Goal: Register for event/course: Sign up to attend an event or enroll in a course

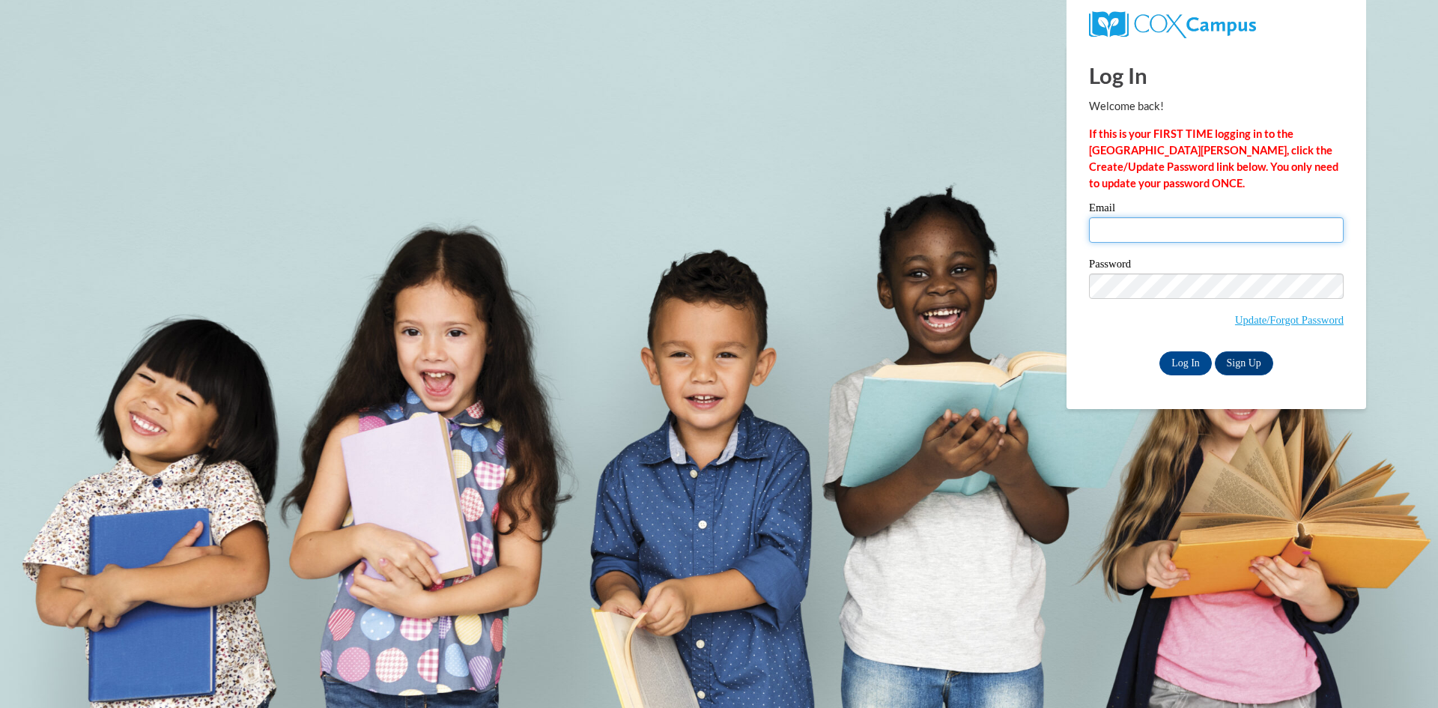
click at [1121, 234] on input "Email" at bounding box center [1216, 229] width 255 height 25
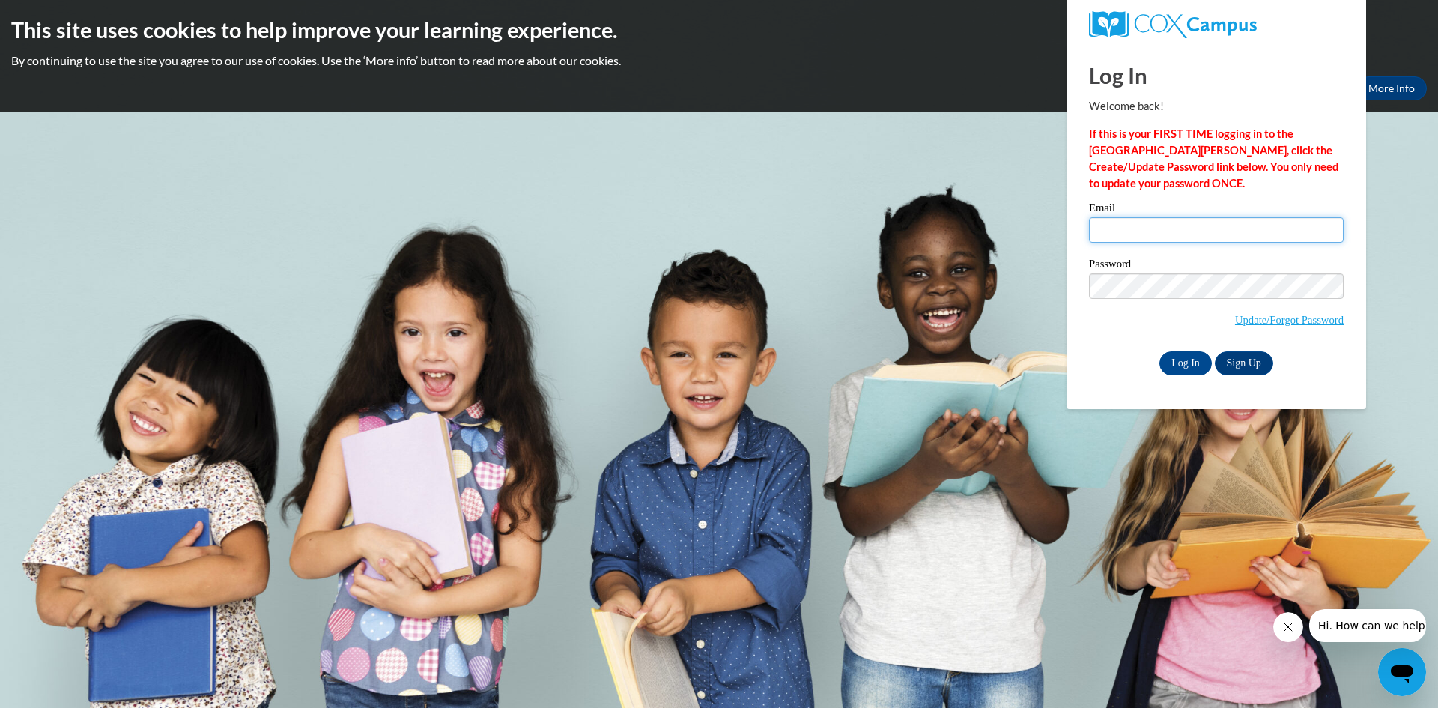
click at [1127, 234] on input "Email" at bounding box center [1216, 229] width 255 height 25
type input "laiyonaverling@gmail.com"
click at [1194, 360] on input "Log In" at bounding box center [1186, 363] width 52 height 24
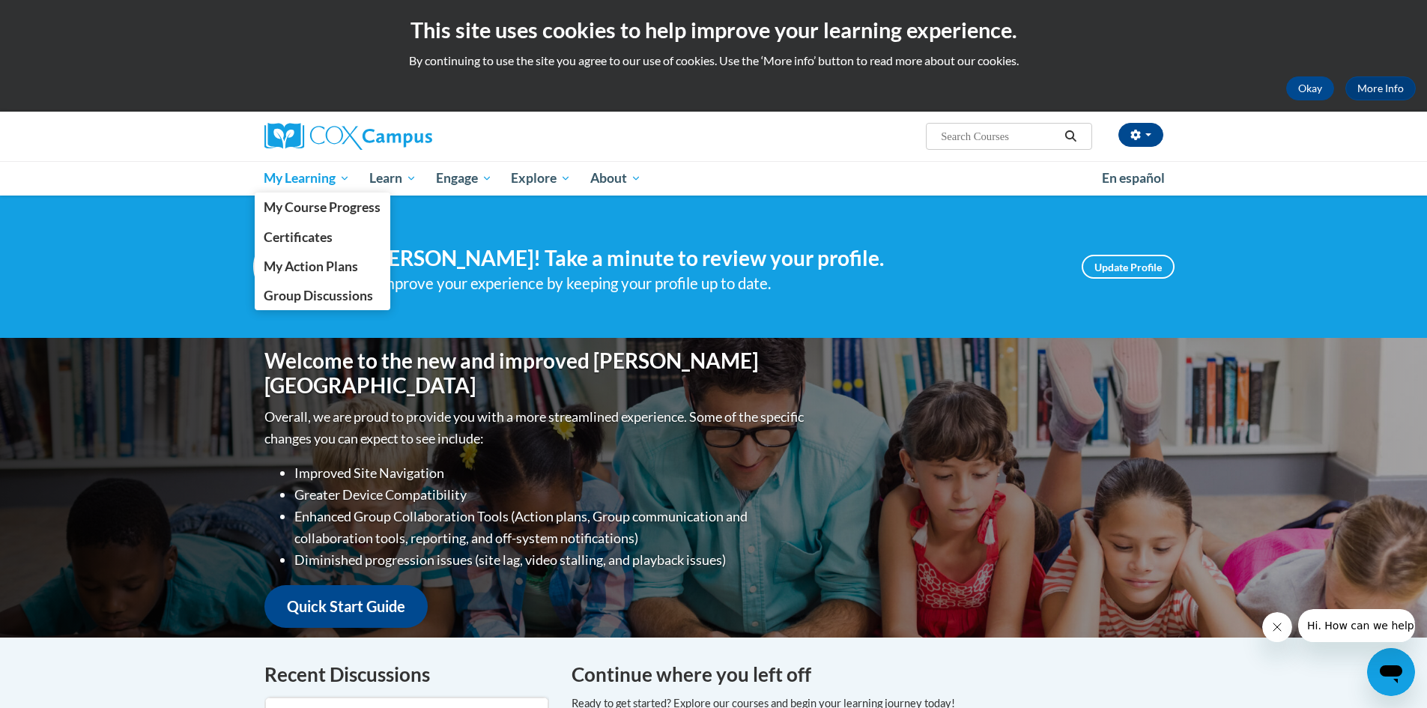
click at [321, 181] on span "My Learning" at bounding box center [307, 178] width 86 height 18
drag, startPoint x: 346, startPoint y: 210, endPoint x: 357, endPoint y: 210, distance: 11.3
click at [347, 210] on span "My Course Progress" at bounding box center [322, 207] width 117 height 16
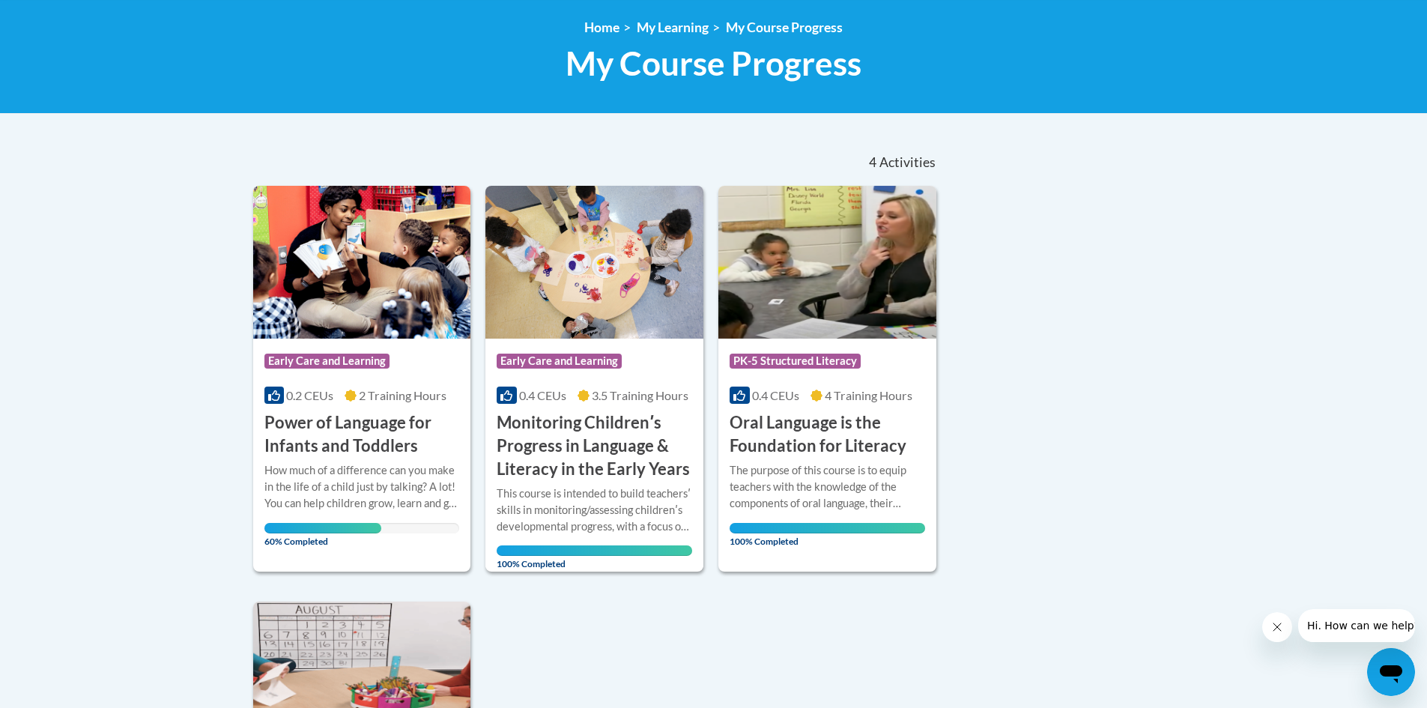
scroll to position [225, 0]
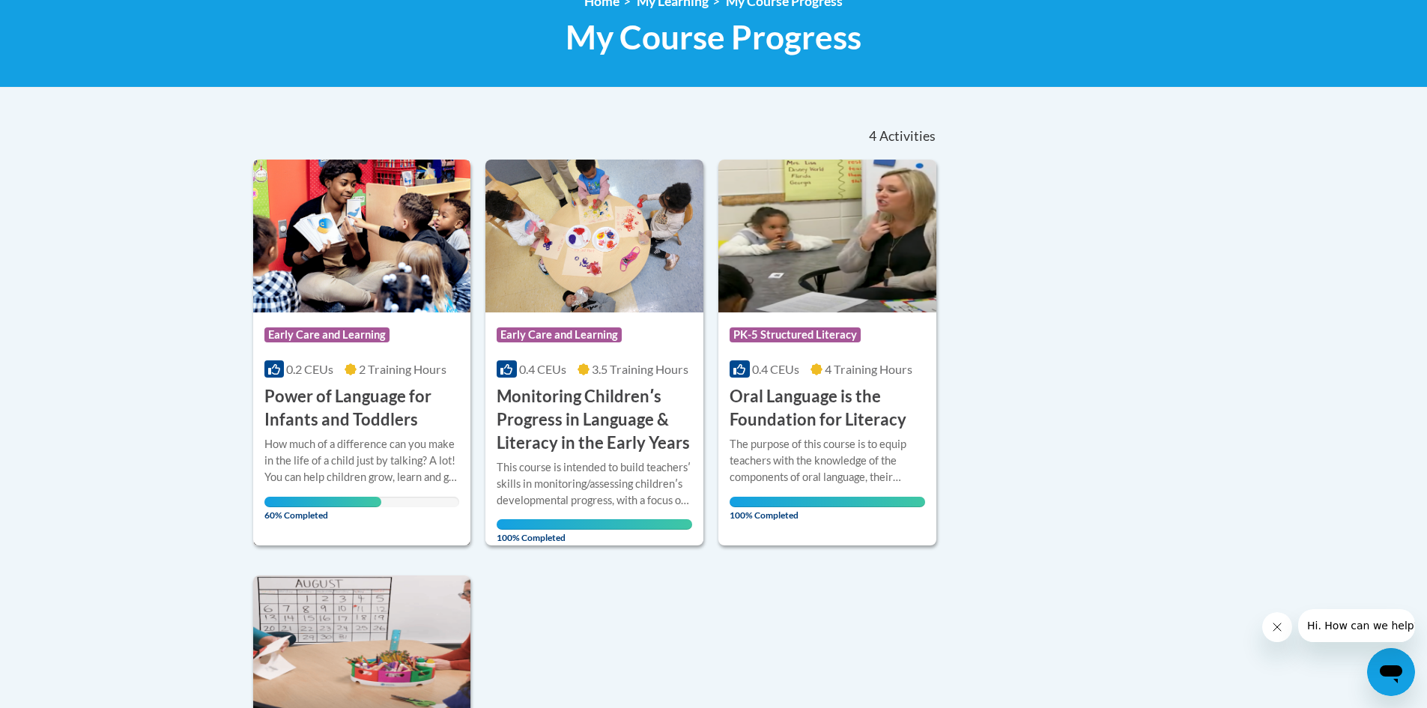
click at [315, 409] on h3 "Power of Language for Infants and Toddlers" at bounding box center [362, 408] width 196 height 46
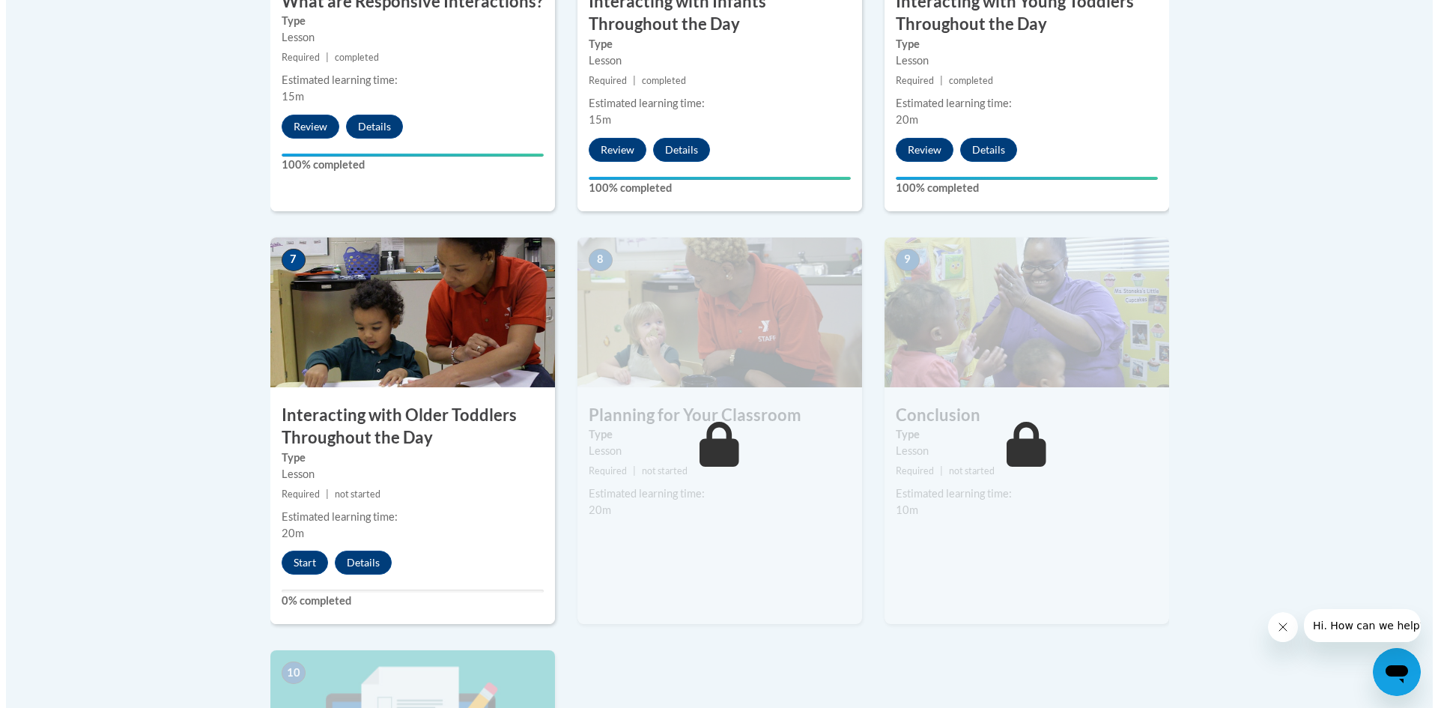
scroll to position [1124, 0]
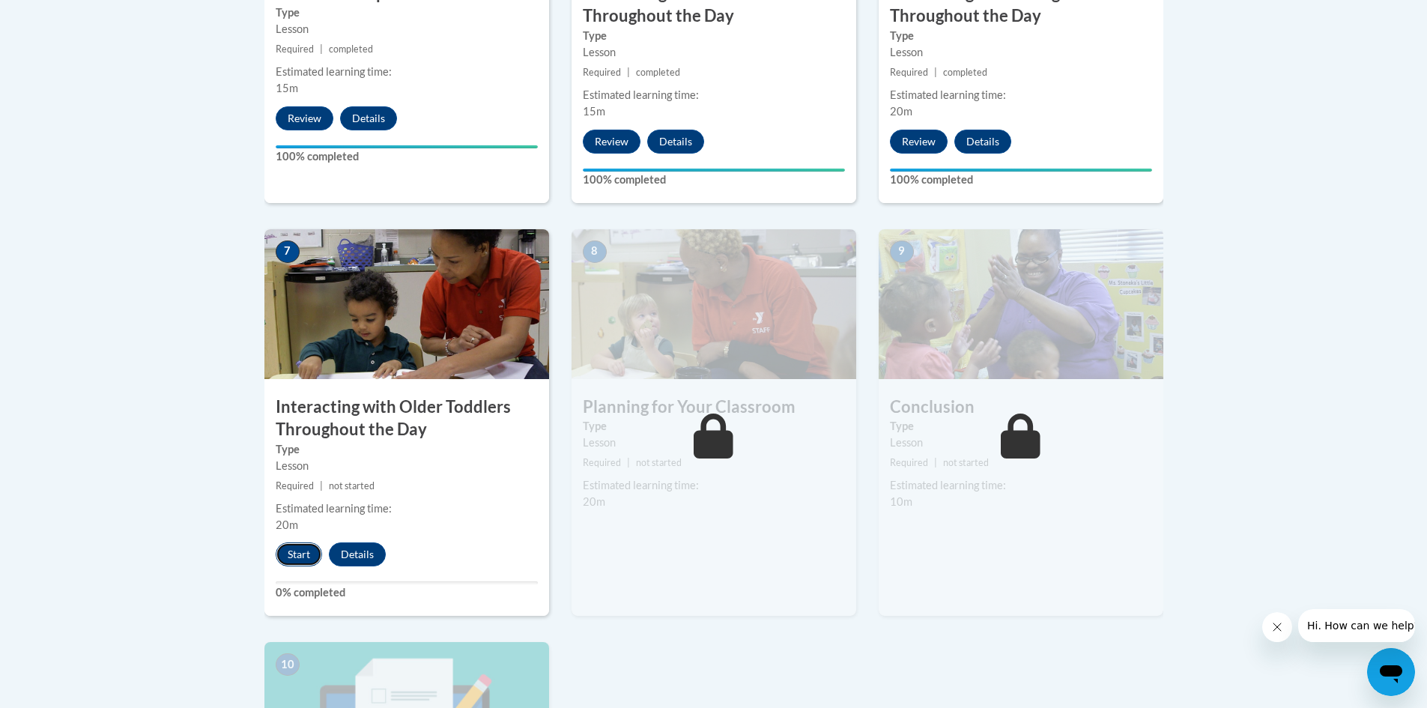
click at [298, 542] on button "Start" at bounding box center [299, 554] width 46 height 24
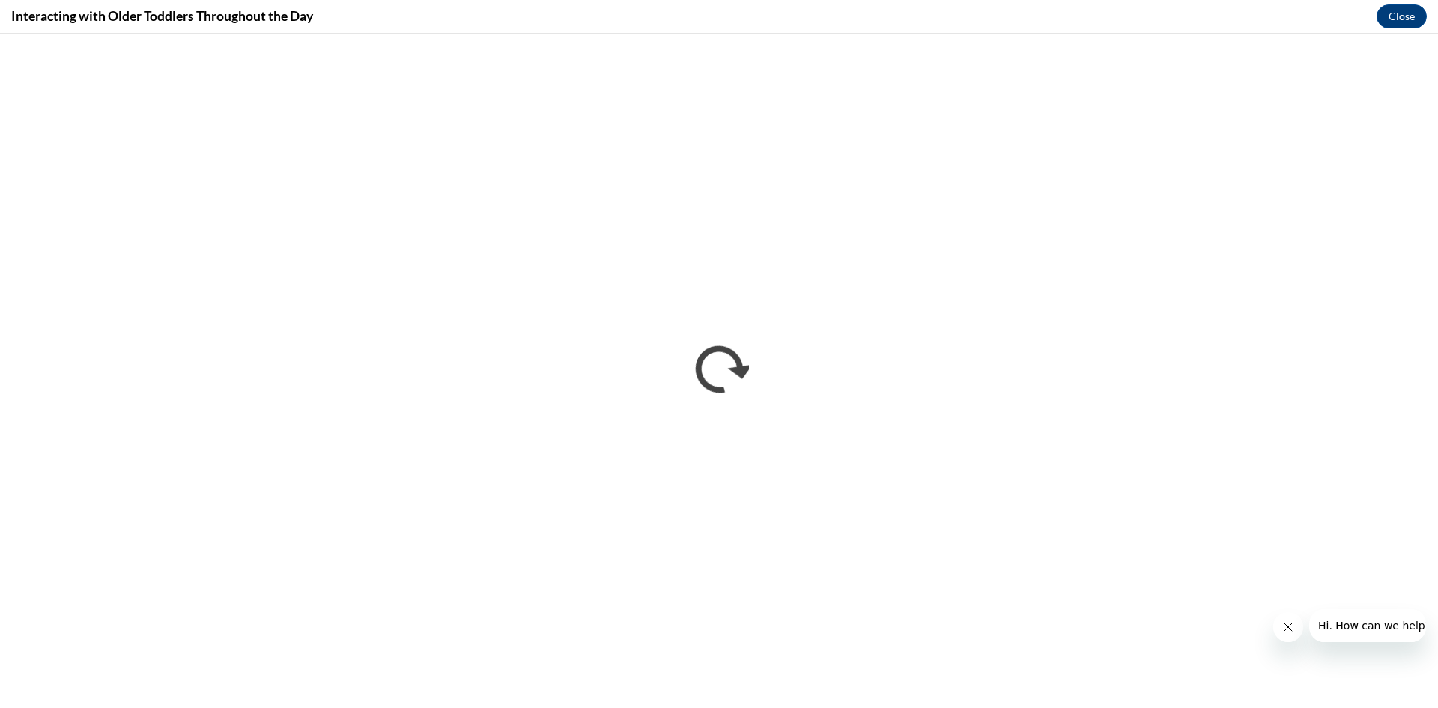
scroll to position [0, 0]
click at [1288, 620] on button "Close message from company" at bounding box center [1288, 627] width 30 height 30
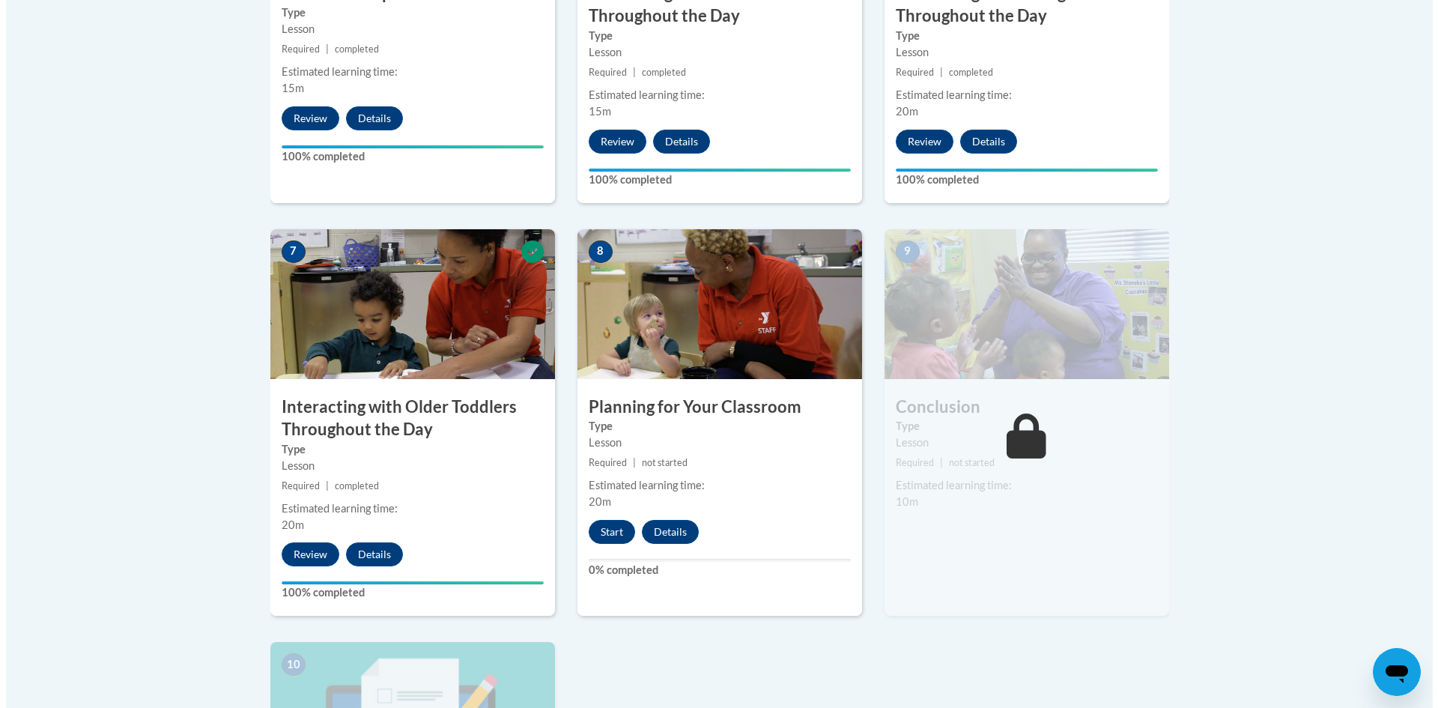
scroll to position [1199, 0]
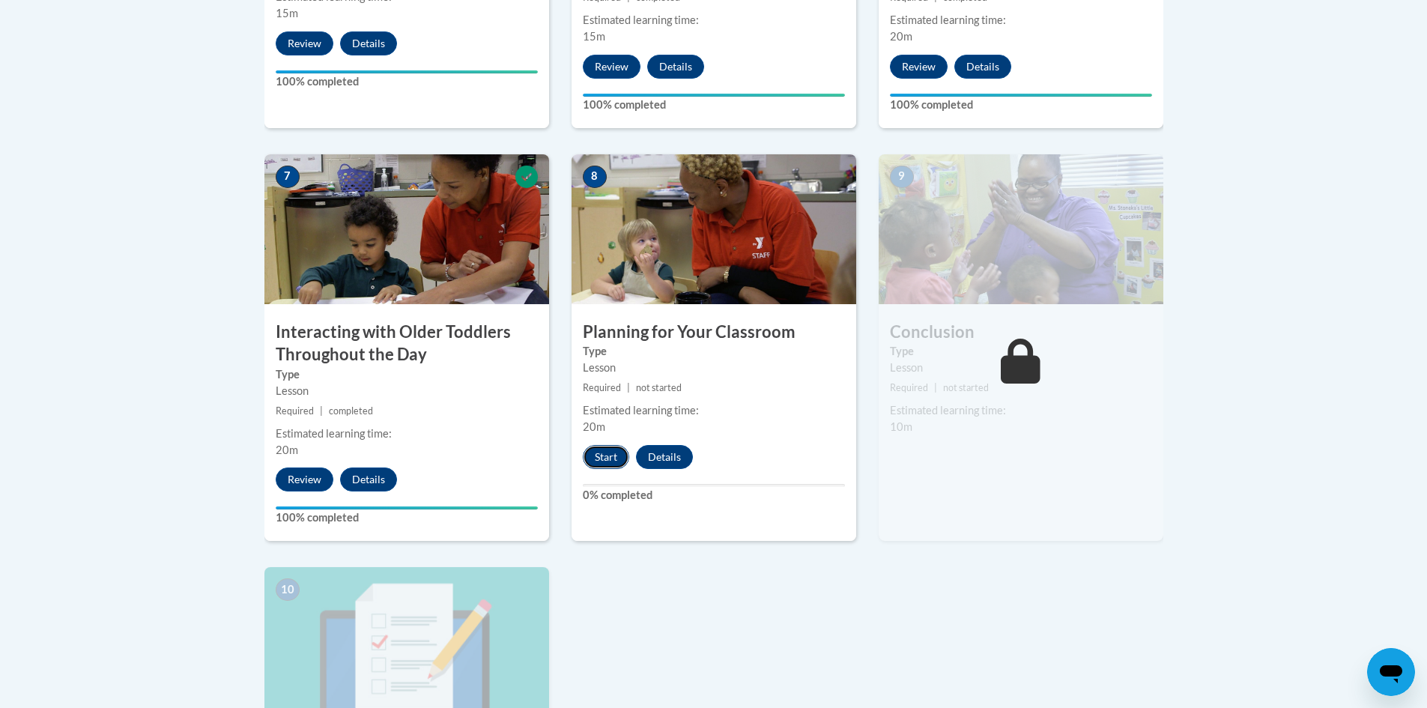
click at [622, 445] on button "Start" at bounding box center [606, 457] width 46 height 24
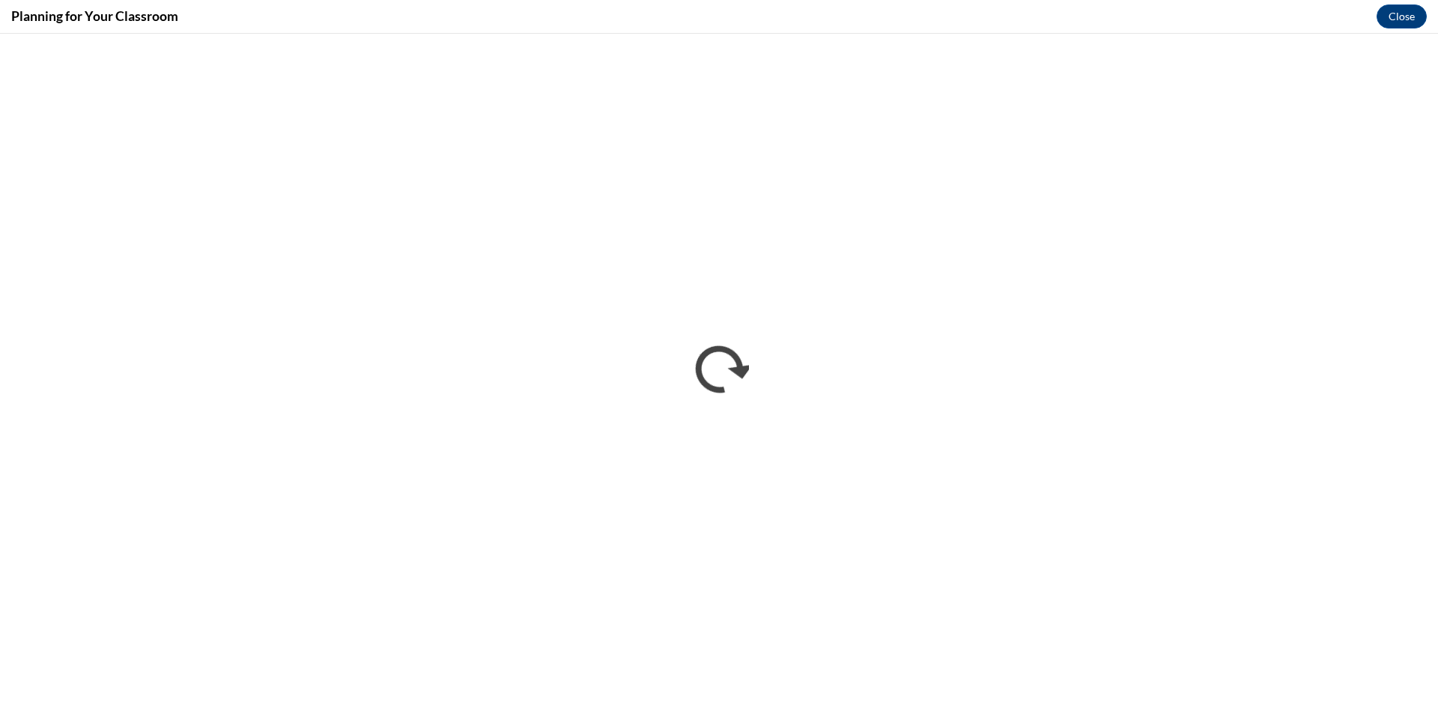
scroll to position [0, 0]
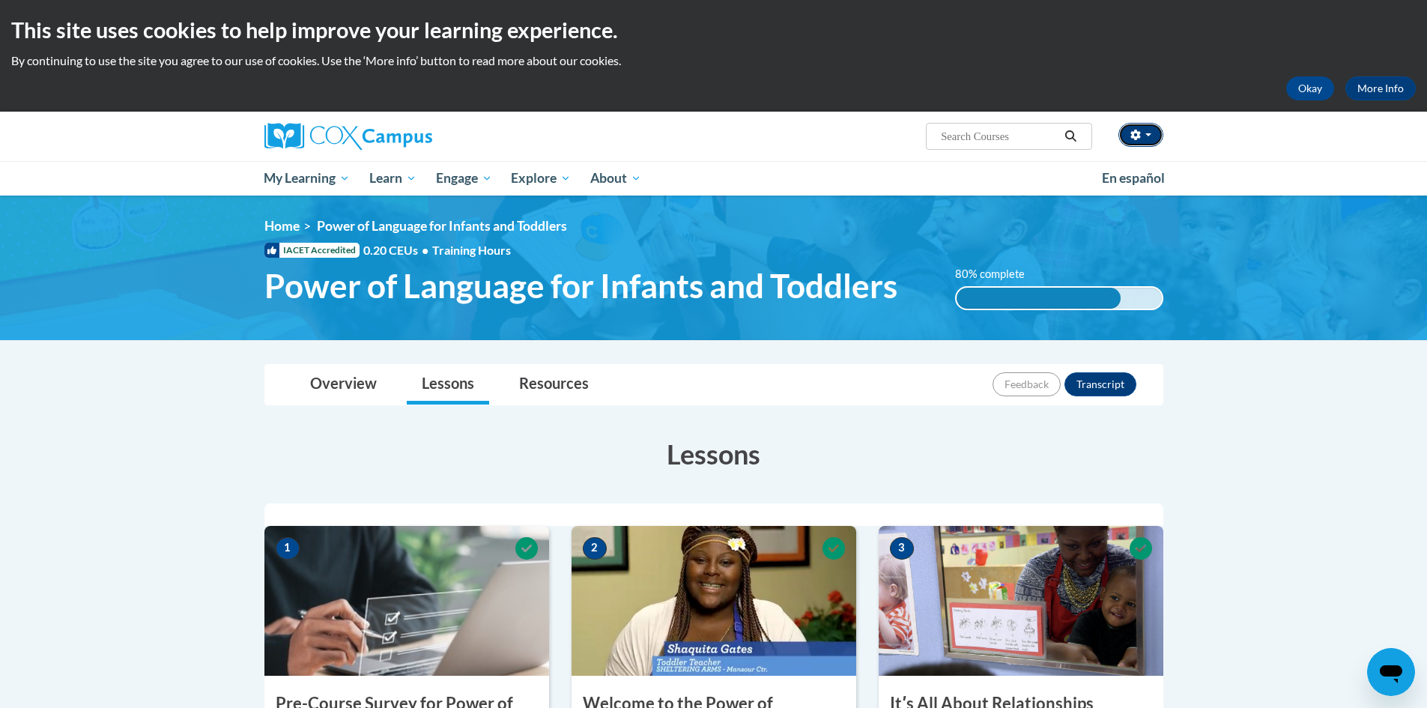
click at [1147, 141] on button "button" at bounding box center [1140, 135] width 45 height 24
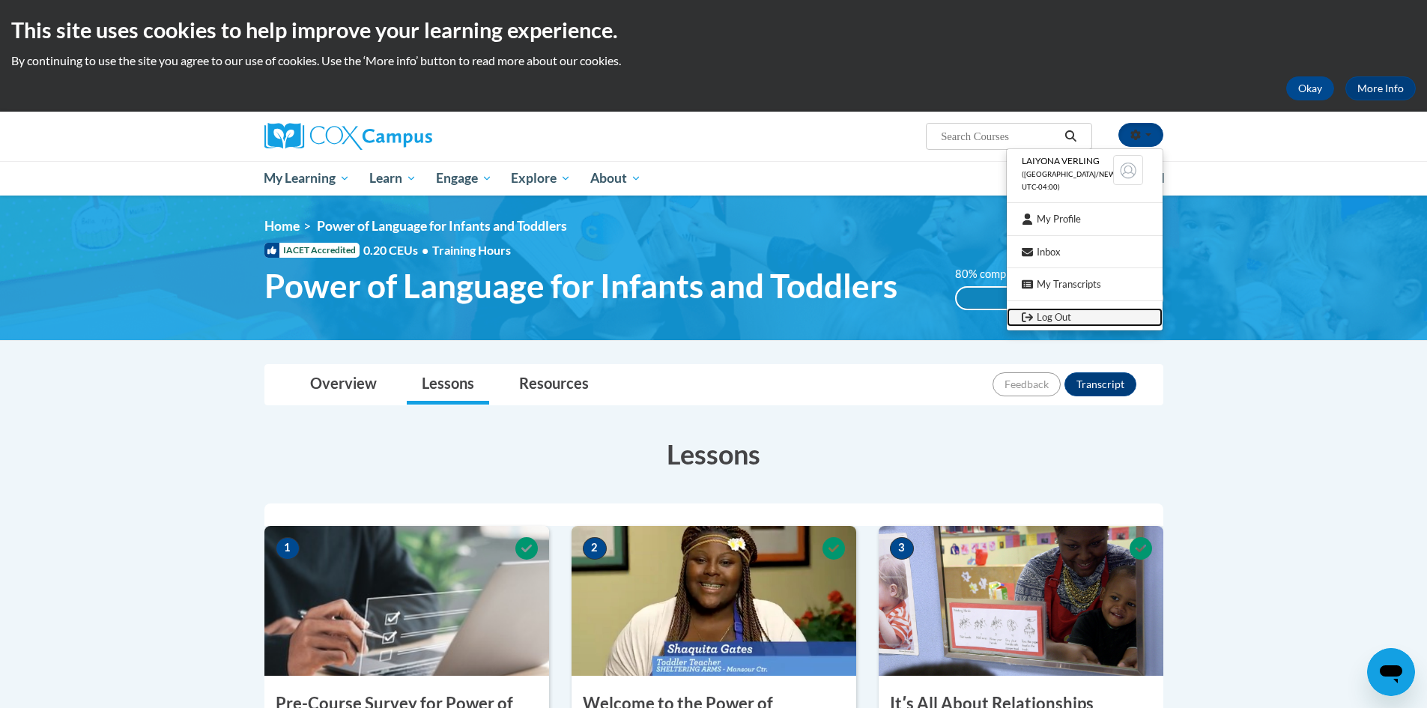
click at [1058, 319] on link "Log Out" at bounding box center [1085, 317] width 156 height 19
